Goal: Transaction & Acquisition: Purchase product/service

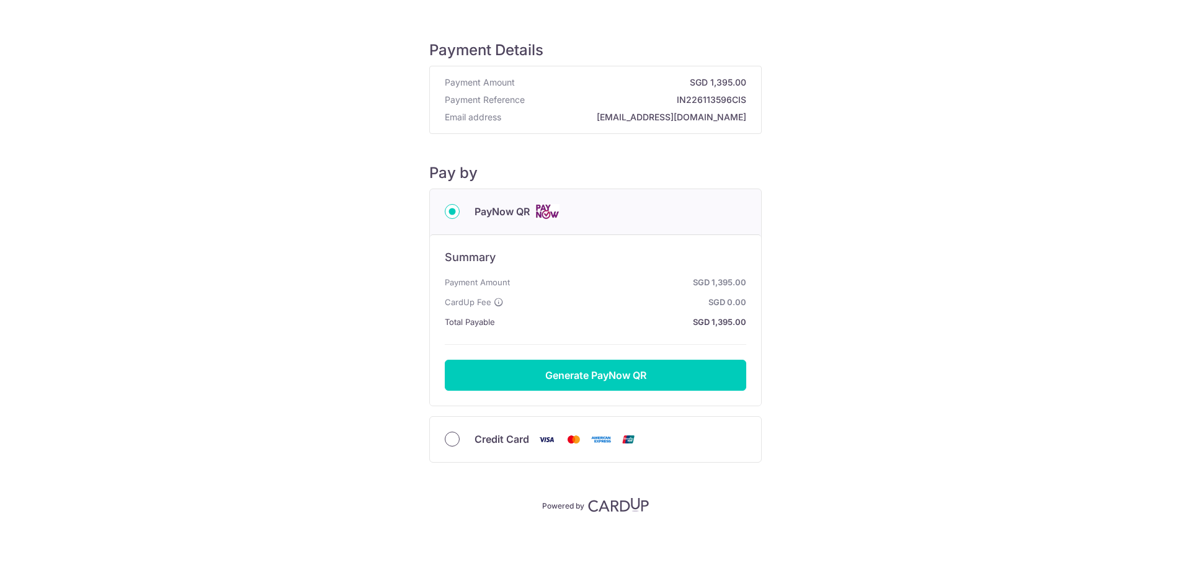
click at [445, 438] on input "Credit Card" at bounding box center [452, 439] width 15 height 15
radio input "true"
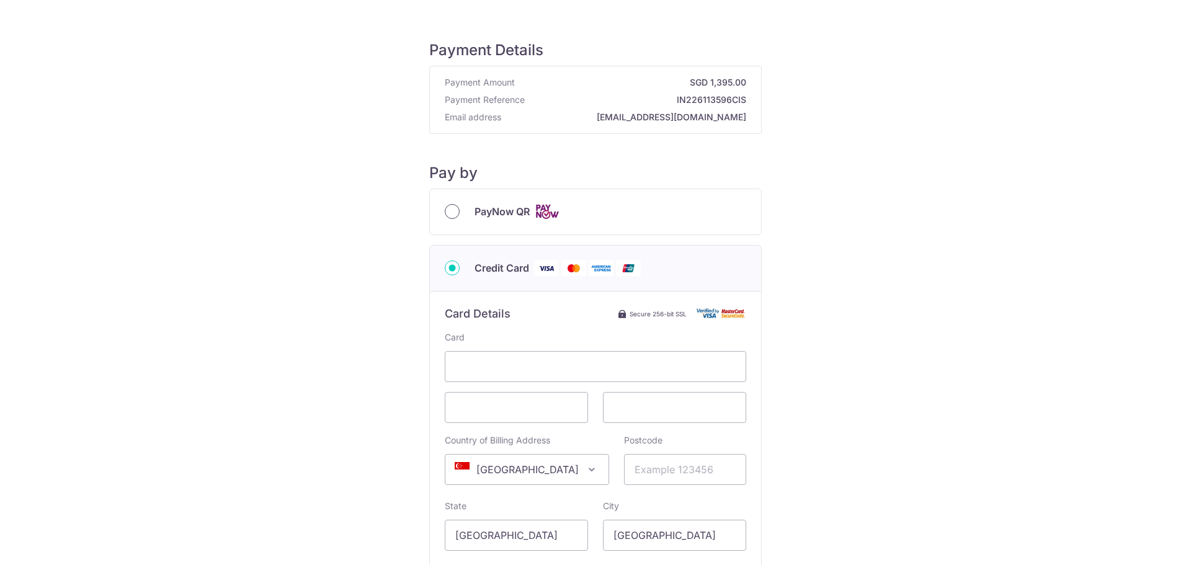
click at [454, 213] on input "PayNow QR" at bounding box center [452, 211] width 15 height 15
radio input "true"
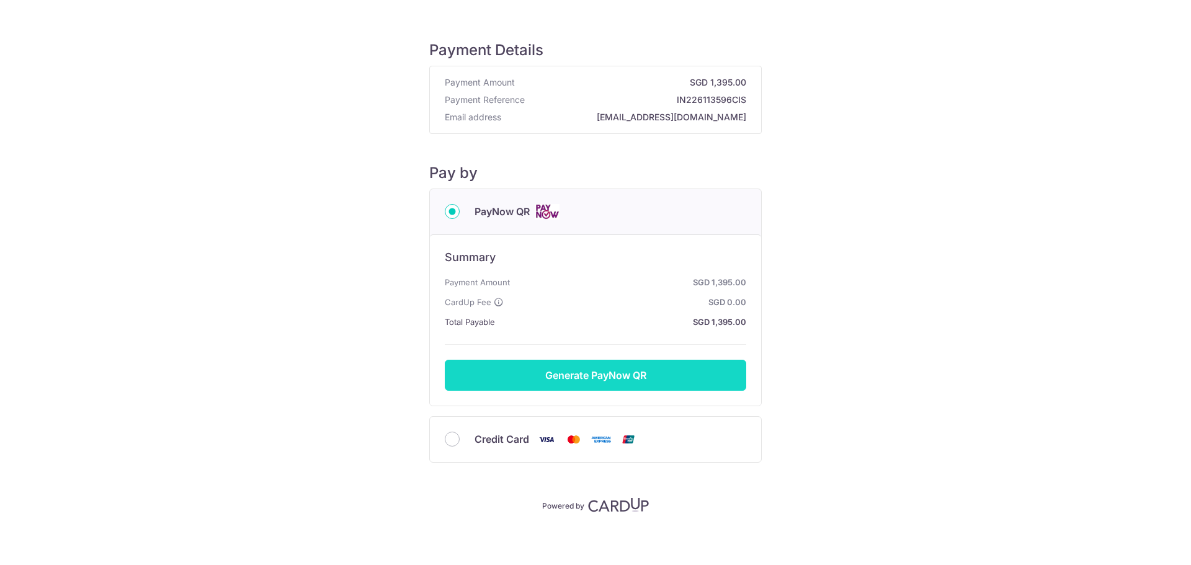
click at [556, 373] on button "Generate PayNow QR" at bounding box center [595, 375] width 301 height 31
